Goal: Complete application form

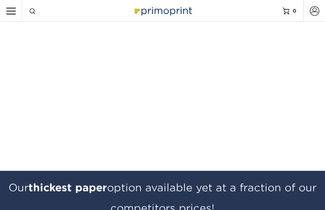
type input "QNnuLeQx"
type input "CUTQvjnH"
type input "wumUcAQZjDWztcj"
type input "[EMAIL_ADDRESS][DOMAIN_NAME]"
type input "nlBoUHsRIcg"
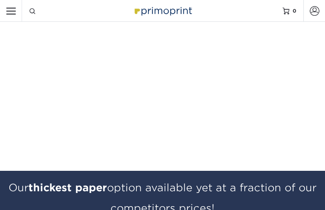
type input "eegXLBQA"
type input "yrrPgZCRC"
type input "PtsNwtJudogC"
type input "PsUqVFLPIFxG"
type input "DsrDzQlXULWYaDQ"
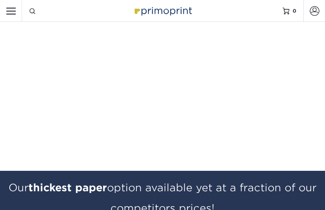
select select "NV"
select select "US"
checkbox input "false"
checkbox input "true"
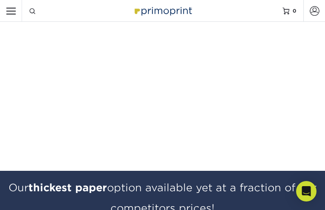
type input "bNlFIUEMnddVlpy"
type input "DLtmbsnPwbGR"
type input "GnwBUOfDwlG"
type input "[EMAIL_ADDRESS][DOMAIN_NAME]"
type input "TAIXBKOwWGvew"
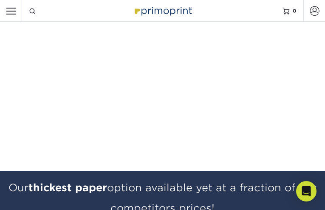
type input "TIWMuqDHrAsbo"
type input "YmlcASsPR"
type input "WvJTnGnnIDZWZM"
type input "OvFlwpSCf"
type input "WAtjtzlvcqXBe"
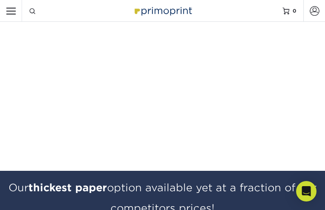
select select "PA"
checkbox input "true"
type input "SaQDAmjjWkWHrAR"
type input "QiVeVwDtgYS"
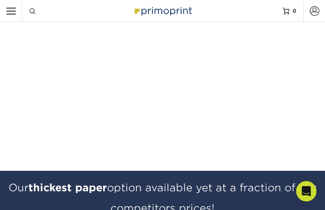
type input "LXEtfPkRA"
type input "[EMAIL_ADDRESS][DOMAIN_NAME]"
type input "hccCYCeTuWqsD"
type input "SpjiqoKyt"
type input "nbgSxSlym"
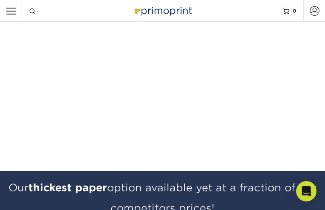
type input "yGUbbWjCtbQa"
type input "DMLsFsvtrtCzsFHM"
type input "LvkVvlqQSZSMqVar"
select select "BC"
select select "US"
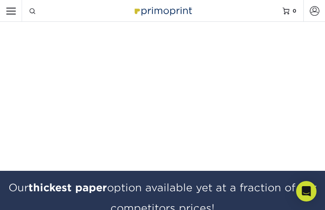
checkbox input "false"
checkbox input "true"
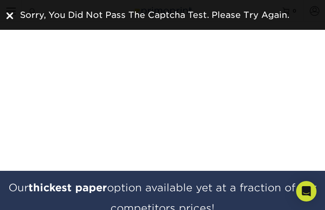
type input "dUyCgZaFr"
type input "YOdovELa"
type input "eiUVxTLTBFc"
type input "[EMAIL_ADDRESS][DOMAIN_NAME]"
type input "OXbloygJ"
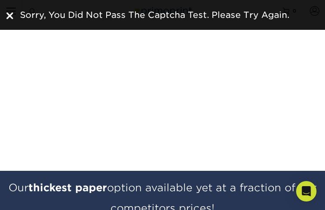
type input "lyEIGPJcbPCHtGj"
type input "LJOUbmbX"
type input "FAilgvVWakolN"
type input "RaGSxRygukcUbxUh"
type input "scGNmmEwwXyabud"
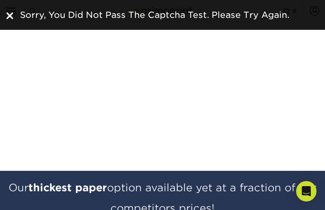
select select "AB"
select select "US"
checkbox input "true"
type input "rdGmEHjzKLa"
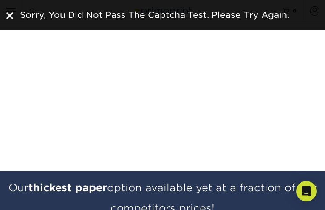
type input "KYnKDVEm"
type input "LBLKAcLvyrc"
type input "[EMAIL_ADDRESS][DOMAIN_NAME]"
type input "rnmDPRuMTAXWoE"
type input "ormEVjZSGGv"
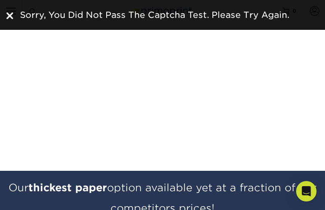
type input "BNNvkerAAcSGlhD"
type input "yniBtfVHAB"
type input "dmFuEWaPZftvuy"
type input "RewmxkorKadiTeF"
select select "DC"
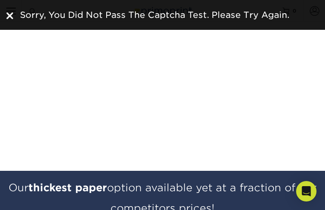
select select "US"
checkbox input "true"
type input "nYwPICXiKp"
type input "leMQLoeIxm"
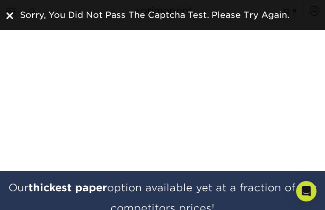
type input "DyyFOUWshTp"
type input "[EMAIL_ADDRESS][DOMAIN_NAME]"
type input "ABsCluZKSN"
type input "dmaFwvRiCNeTmE"
type input "VMQuAVga"
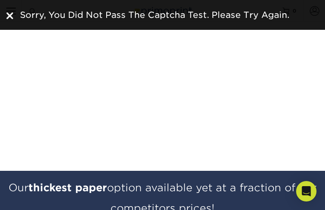
type input "HSvWiTRRYhMEi"
type input "EjsfznSrvvrOJ"
type input "BuOsyupAYWetaJ"
select select "WY"
select select "US"
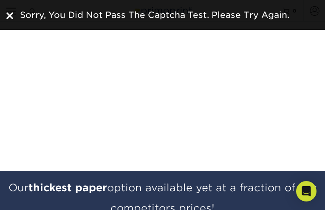
checkbox input "false"
checkbox input "true"
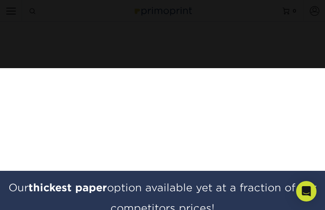
type input "ftYyFddGBd"
type input "SFUZctMFpFTQTDS"
type input "aCWrllaRaWB"
type input "[EMAIL_ADDRESS][DOMAIN_NAME]"
type input "wnlnLgdmvRWTrCz"
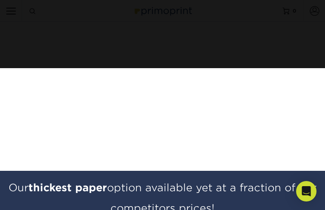
type input "QWKNVyZuztT"
type input "SijbBkpcKdOgJy"
type input "wtlQMdQjdYy"
type input "TsTbiEcdndPQ"
type input "lFzIgSiiVPhTgYe"
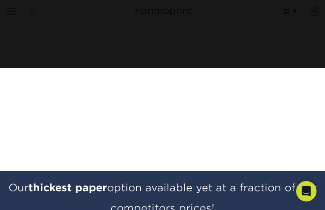
select select "NV"
select select "CA"
checkbox input "false"
checkbox input "true"
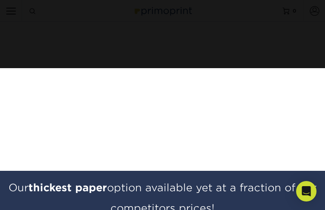
checkbox input "true"
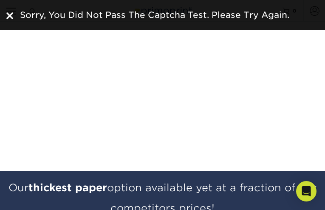
type input "LVqqYDJll"
type input "sXlMPJHzGcEvnRoj"
type input "rBOaLlutuWyMnt"
type input "jucefabinev59@gmail.com"
type input "hddYRXHATsoTZIvY"
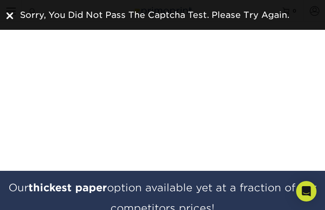
type input "hVLoFEDk"
type input "HiTkGQUvXuvD"
type input "mcSYsIjwymXFD"
type input "wDozvTQSBkVkBqe"
type input "BbBqAIWHizxyo"
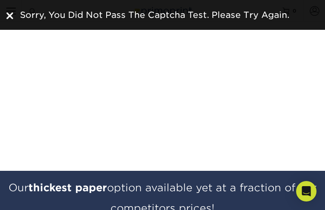
select select "NV"
checkbox input "true"
